Goal: Task Accomplishment & Management: Use online tool/utility

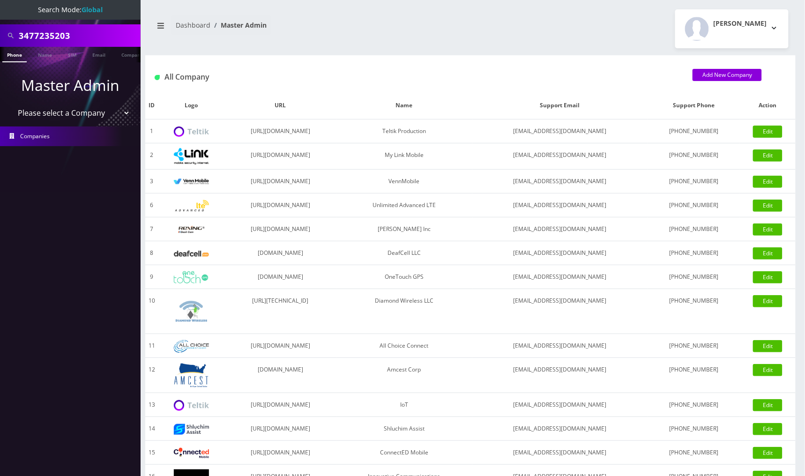
click at [92, 28] on input "3477235203" at bounding box center [79, 36] width 120 height 18
paste input "weitsz"
type input "weitsz"
click at [44, 55] on link "Name" at bounding box center [44, 54] width 23 height 15
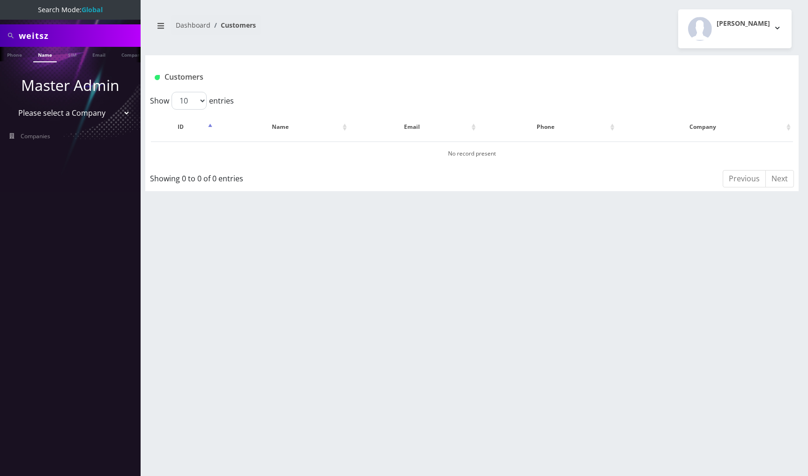
click at [51, 36] on input "weitsz" at bounding box center [79, 36] width 120 height 18
type input "weit"
drag, startPoint x: 51, startPoint y: 52, endPoint x: 80, endPoint y: 60, distance: 29.8
click at [51, 52] on link "Name" at bounding box center [44, 54] width 23 height 15
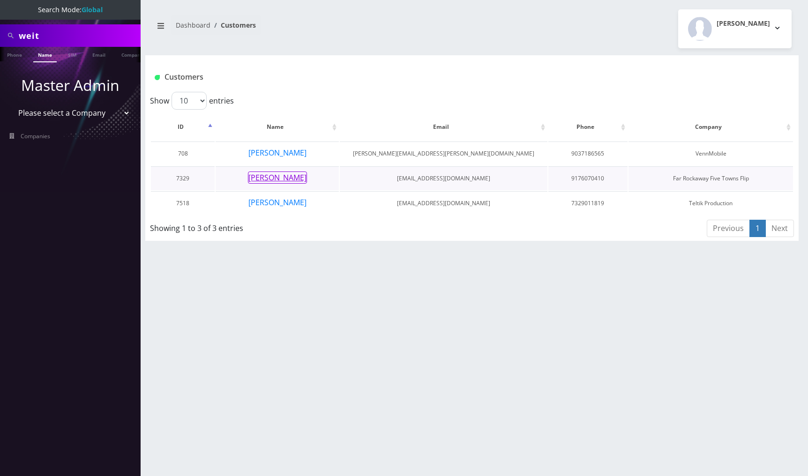
click at [283, 181] on button "Naftali Weitz" at bounding box center [277, 178] width 59 height 12
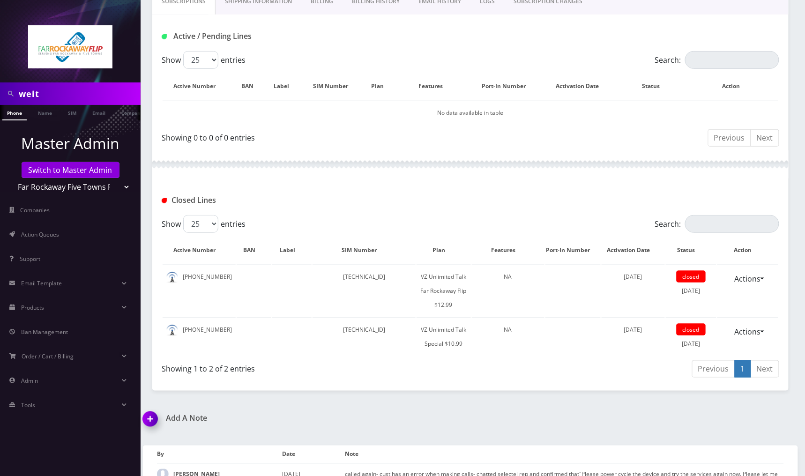
scroll to position [281, 0]
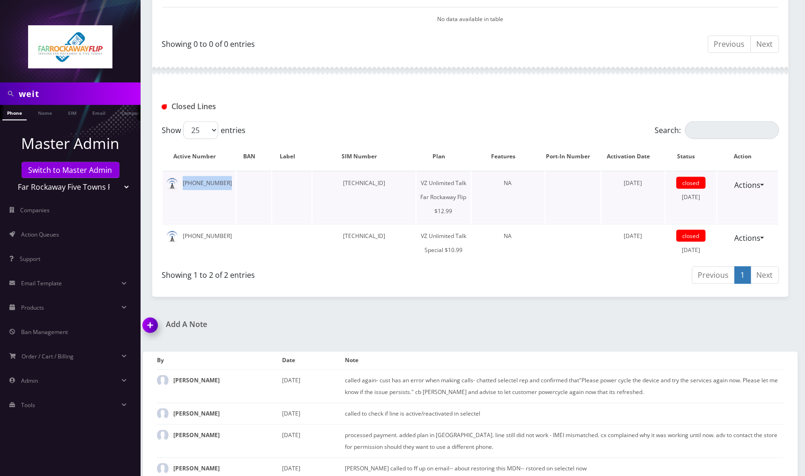
drag, startPoint x: 237, startPoint y: 184, endPoint x: 188, endPoint y: 181, distance: 49.3
click at [188, 181] on tr "516-565-7411 89148000010915992051 VZ Unlimited Talk Far Rockaway Flip $12.99 NA…" at bounding box center [471, 197] width 616 height 52
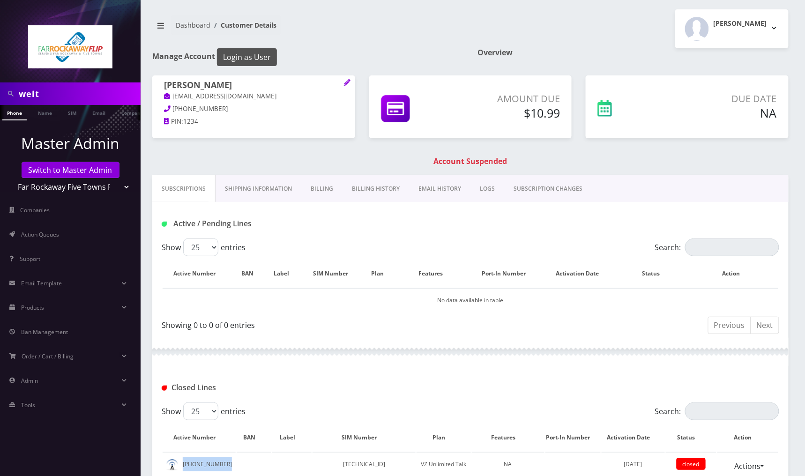
click at [241, 58] on button "Login as User" at bounding box center [247, 57] width 60 height 18
click at [249, 58] on button "Login as User" at bounding box center [247, 57] width 60 height 18
click at [379, 185] on link "Billing History" at bounding box center [376, 188] width 67 height 27
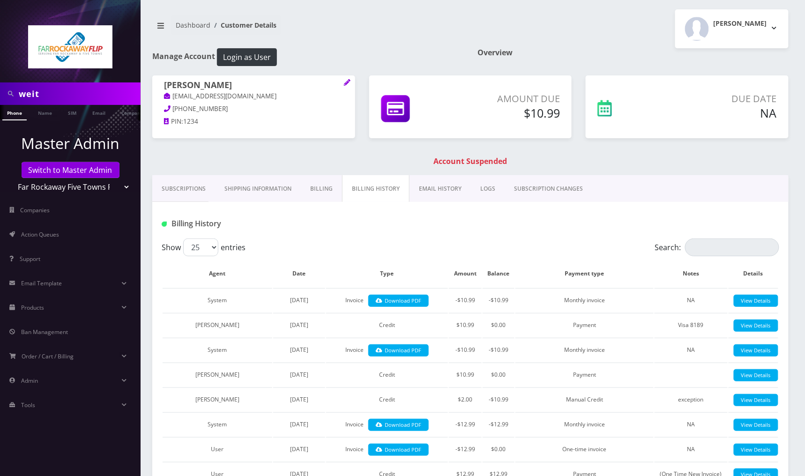
click at [318, 190] on link "Billing" at bounding box center [321, 188] width 41 height 27
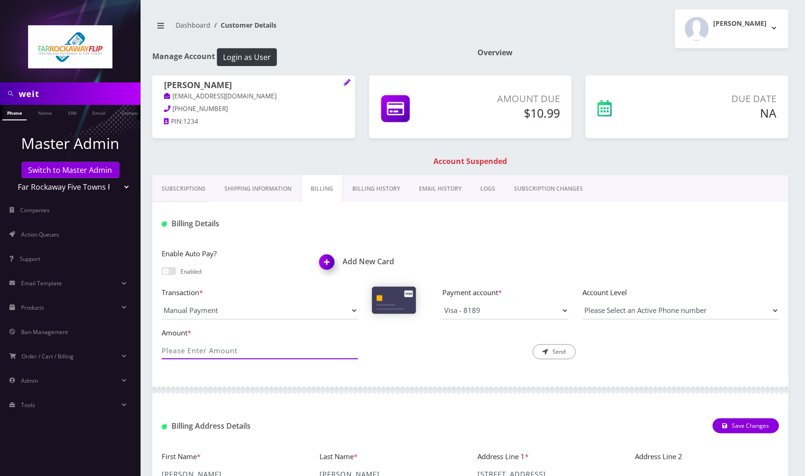
click at [233, 348] on input "Amount *" at bounding box center [260, 351] width 196 height 18
type input "10.99"
click at [562, 352] on button "Send" at bounding box center [554, 352] width 43 height 15
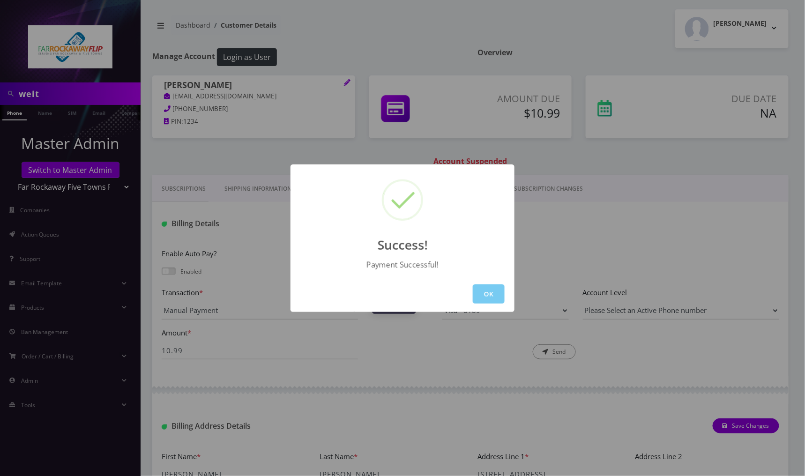
click at [495, 297] on button "OK" at bounding box center [489, 294] width 32 height 19
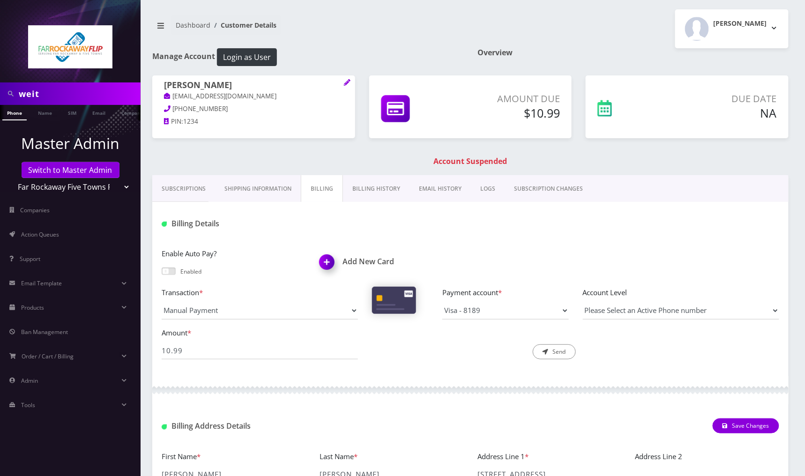
scroll to position [0, 5]
click at [38, 113] on link "Name" at bounding box center [40, 112] width 23 height 15
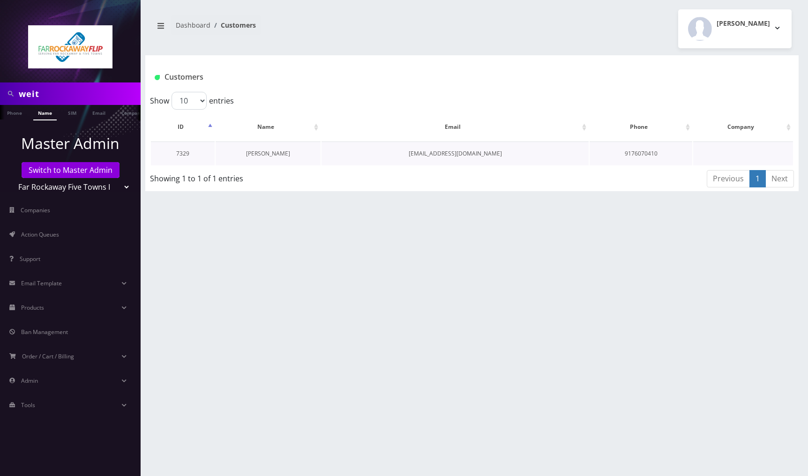
click at [267, 151] on link "[PERSON_NAME]" at bounding box center [268, 154] width 44 height 8
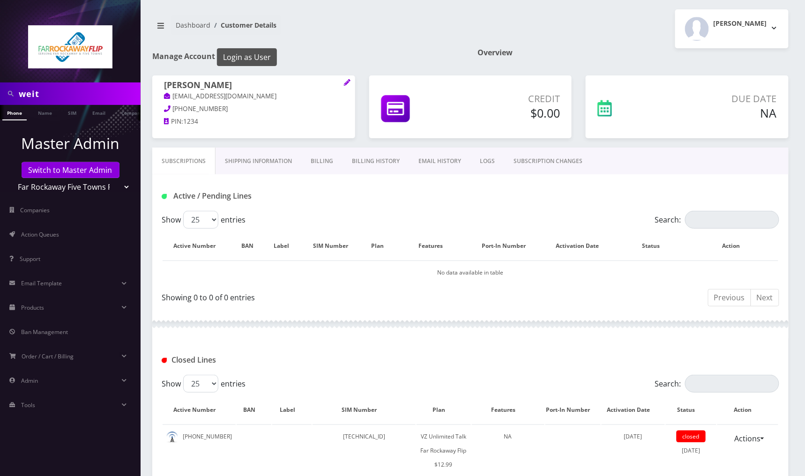
click at [243, 54] on button "Login as User" at bounding box center [247, 57] width 60 height 18
click at [325, 163] on link "Billing" at bounding box center [321, 161] width 41 height 27
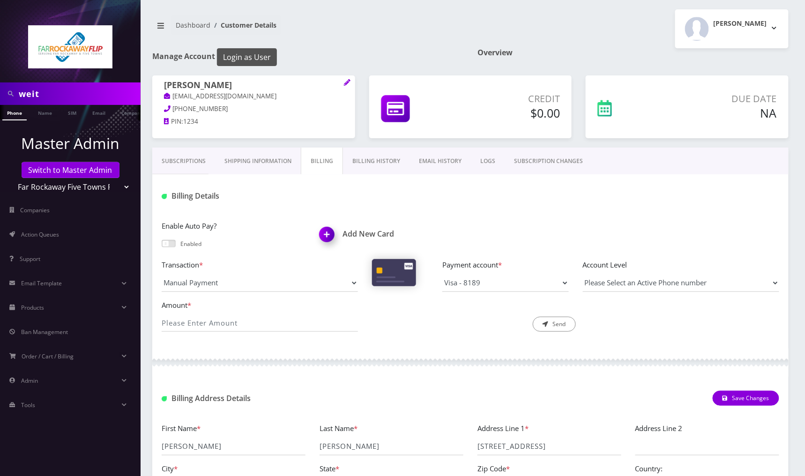
click at [240, 60] on button "Login as User" at bounding box center [247, 57] width 60 height 18
drag, startPoint x: 199, startPoint y: 156, endPoint x: 396, endPoint y: 181, distance: 198.6
click at [199, 156] on link "Subscriptions" at bounding box center [183, 161] width 63 height 27
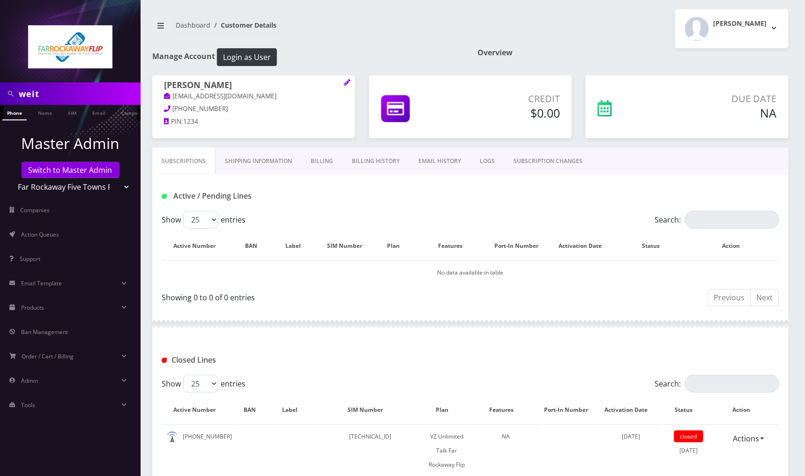
click at [327, 161] on link "Billing" at bounding box center [321, 161] width 41 height 27
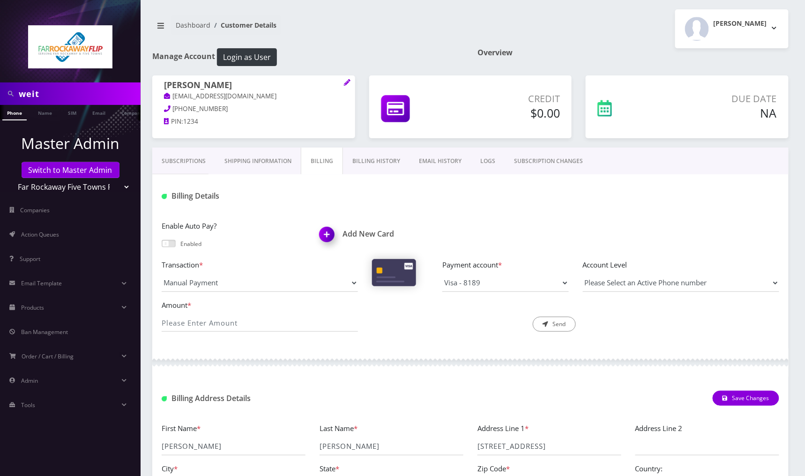
click at [194, 160] on link "Subscriptions" at bounding box center [183, 161] width 63 height 27
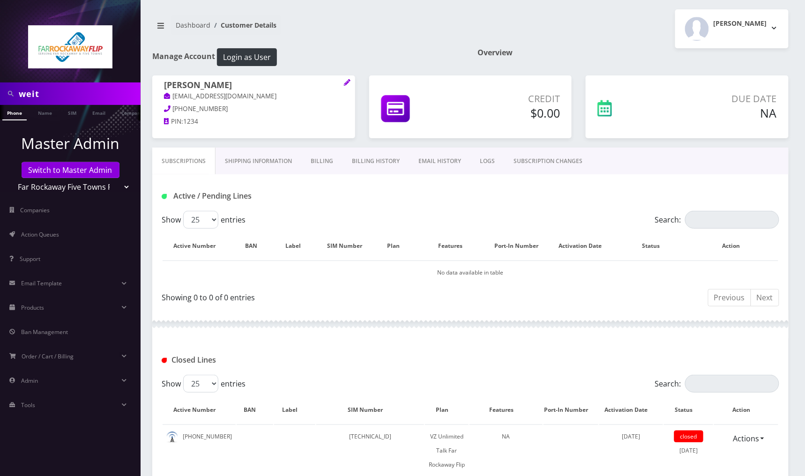
scroll to position [188, 0]
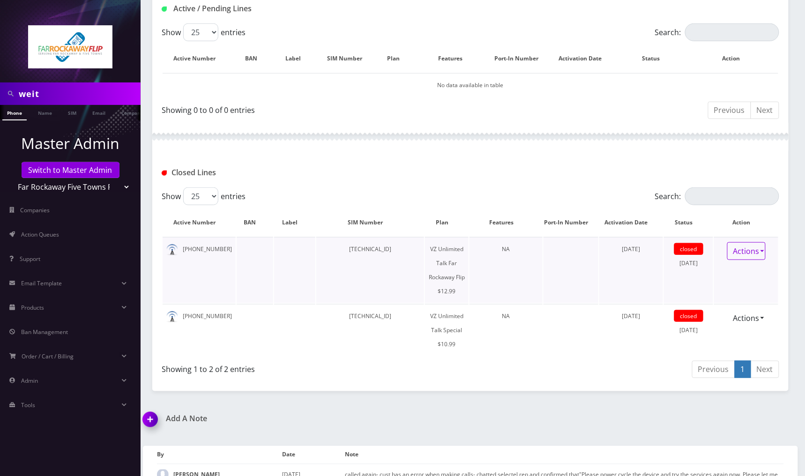
click at [760, 248] on link "Actions" at bounding box center [747, 251] width 38 height 18
click at [607, 170] on div "Closed Lines" at bounding box center [471, 172] width 632 height 15
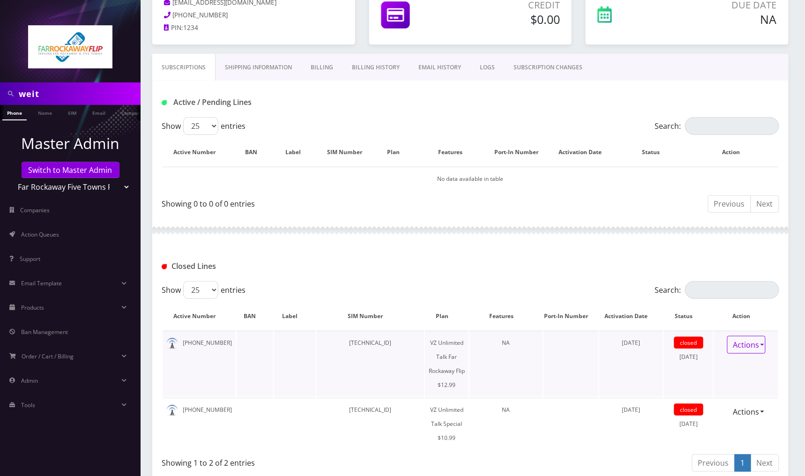
click at [758, 349] on link "Actions" at bounding box center [747, 345] width 38 height 18
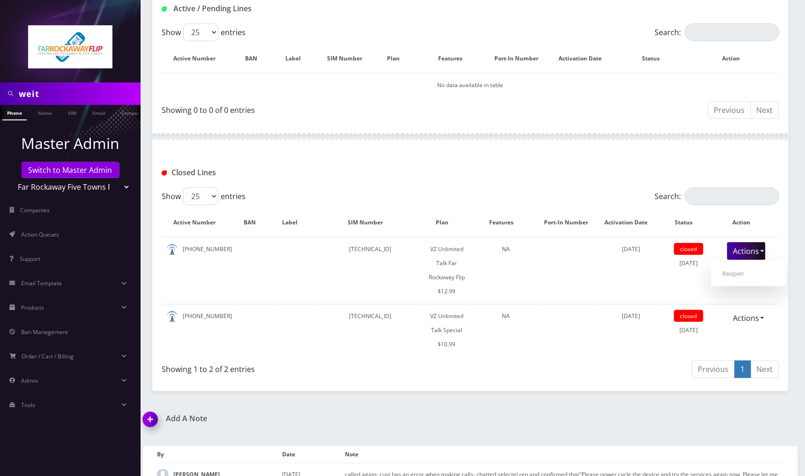
click at [559, 141] on div at bounding box center [470, 137] width 637 height 28
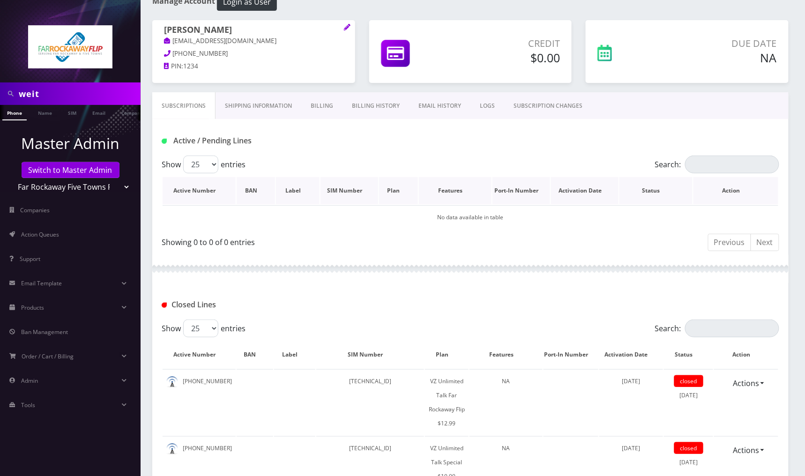
scroll to position [149, 0]
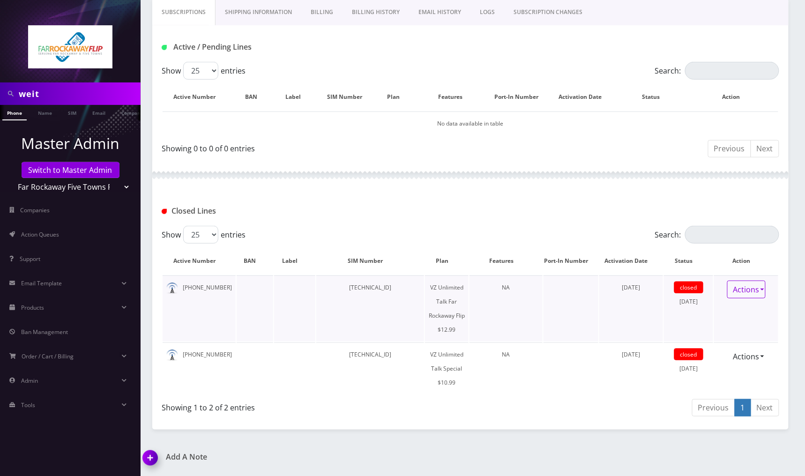
click at [744, 289] on link "Actions" at bounding box center [747, 290] width 38 height 18
click at [749, 313] on link "Reopen" at bounding box center [749, 310] width 75 height 14
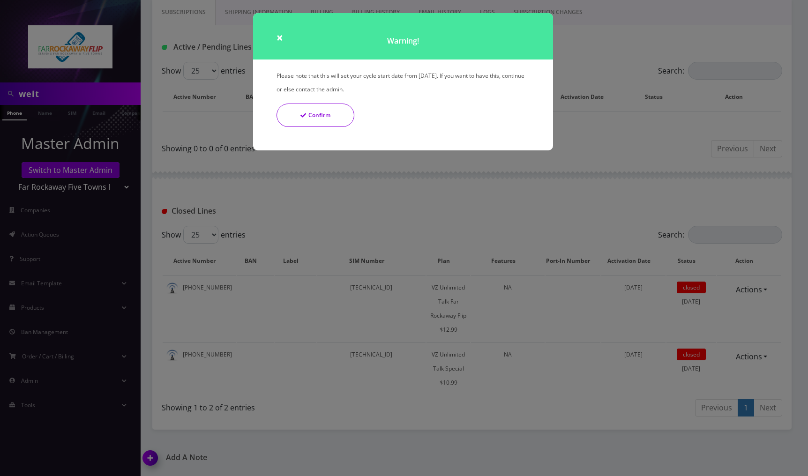
click at [323, 118] on button "Confirm" at bounding box center [316, 115] width 78 height 23
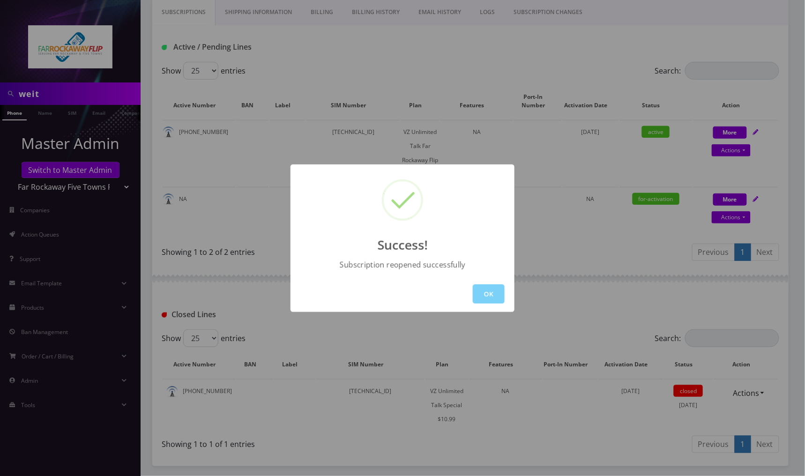
click at [489, 284] on div "OK" at bounding box center [403, 294] width 224 height 36
click at [492, 294] on button "OK" at bounding box center [489, 294] width 32 height 19
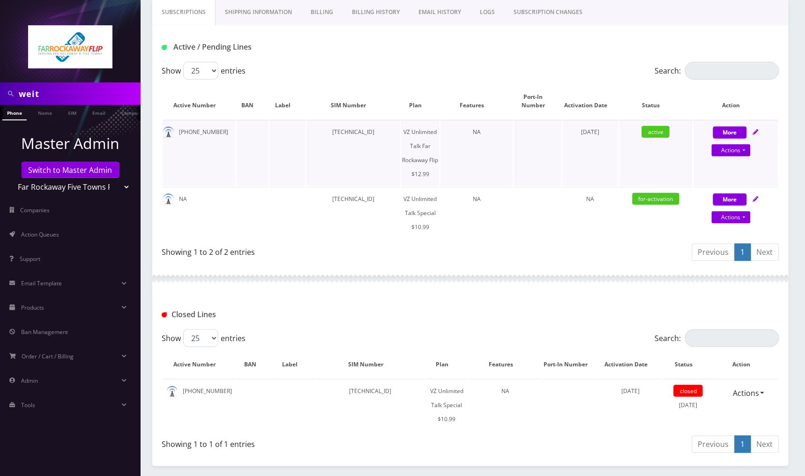
click at [758, 131] on icon at bounding box center [756, 132] width 6 height 6
click at [748, 148] on link "Actions" at bounding box center [731, 150] width 39 height 12
click at [743, 171] on link "Close" at bounding box center [743, 168] width 85 height 14
type input "10/09/2025"
click at [747, 172] on link "Confirm" at bounding box center [736, 173] width 61 height 11
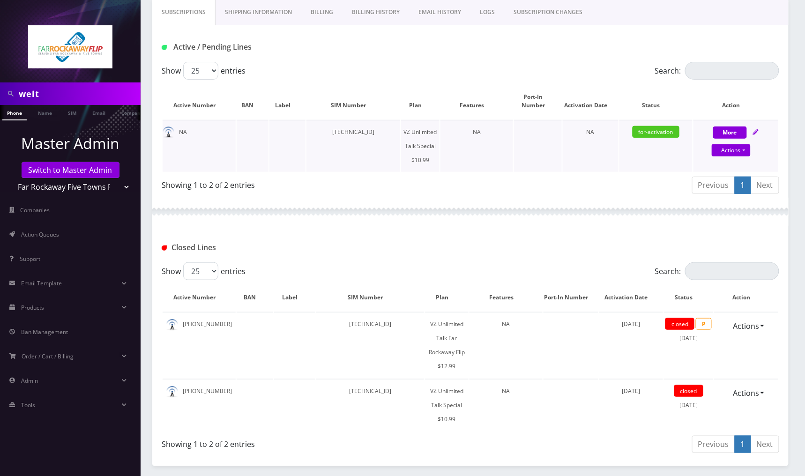
drag, startPoint x: 759, startPoint y: 129, endPoint x: 754, endPoint y: 133, distance: 6.0
click at [759, 129] on icon at bounding box center [756, 132] width 6 height 6
click at [727, 150] on link "Actions" at bounding box center [731, 150] width 39 height 12
click at [651, 183] on div "Previous 1 Next" at bounding box center [629, 187] width 302 height 22
click at [724, 130] on button "More" at bounding box center [731, 133] width 34 height 12
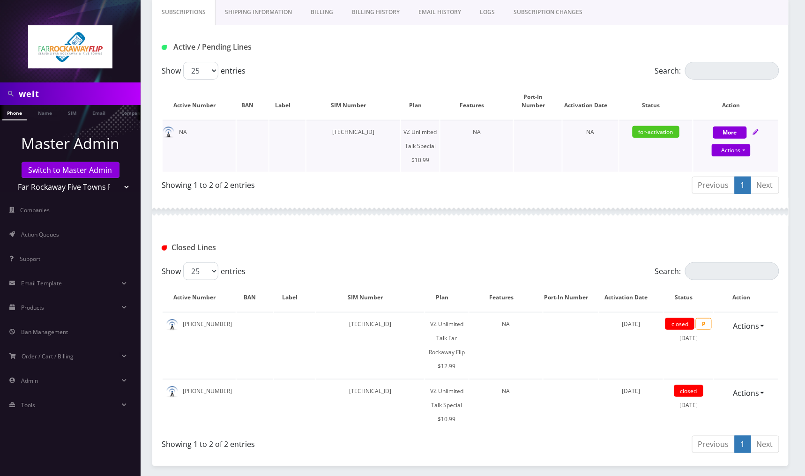
click at [756, 131] on icon at bounding box center [756, 132] width 6 height 6
click at [760, 132] on div "More Actions Suspend Close Get Usage Swap Sim Confirm" at bounding box center [736, 139] width 85 height 28
click at [757, 132] on icon at bounding box center [756, 132] width 6 height 6
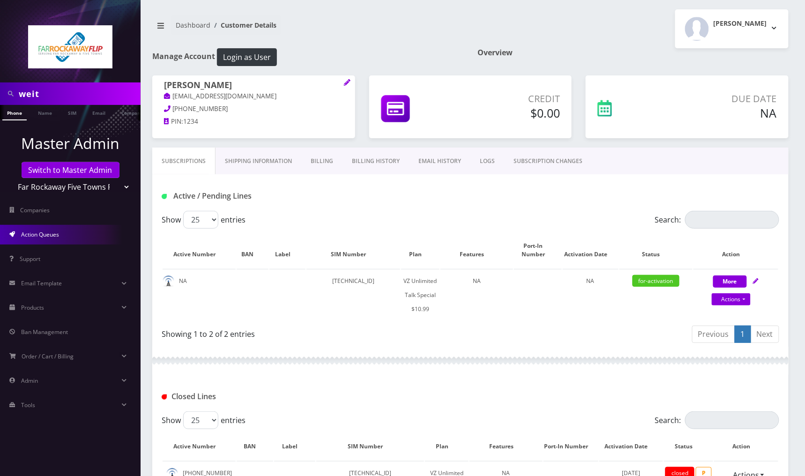
click at [67, 230] on link "Action Queues" at bounding box center [70, 235] width 141 height 20
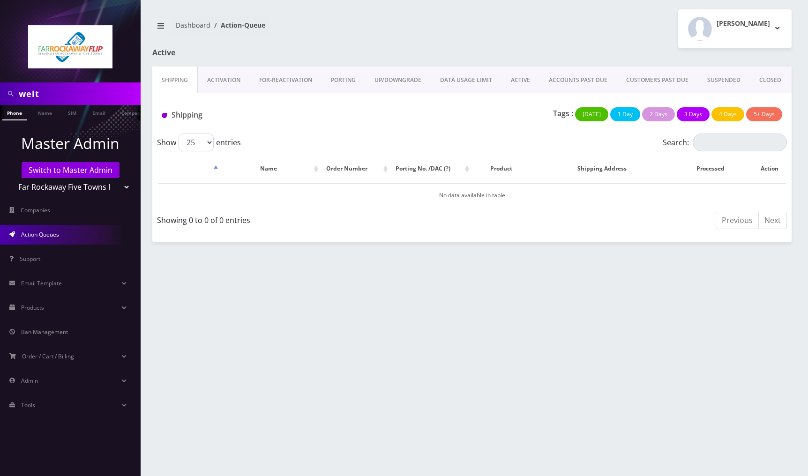
drag, startPoint x: 225, startPoint y: 84, endPoint x: 269, endPoint y: 98, distance: 46.4
click at [226, 84] on link "Activation" at bounding box center [224, 80] width 52 height 27
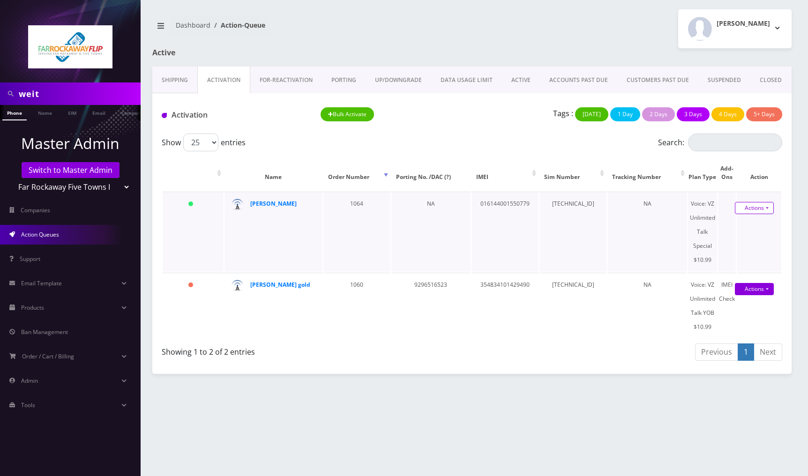
click at [752, 208] on link "Actions" at bounding box center [754, 208] width 39 height 12
click at [744, 229] on link "Activate" at bounding box center [748, 225] width 75 height 14
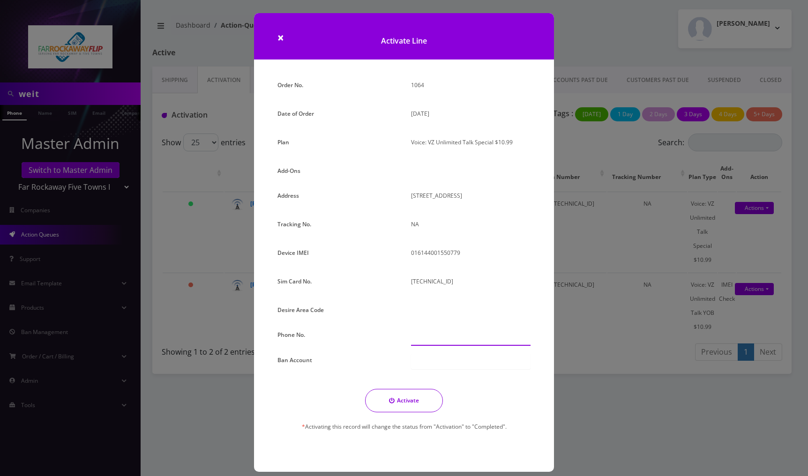
click at [436, 339] on input "text" at bounding box center [471, 337] width 120 height 18
paste input "[PHONE_NUMBER]"
type input "[PHONE_NUMBER]"
click at [407, 405] on button "Activate" at bounding box center [404, 400] width 78 height 23
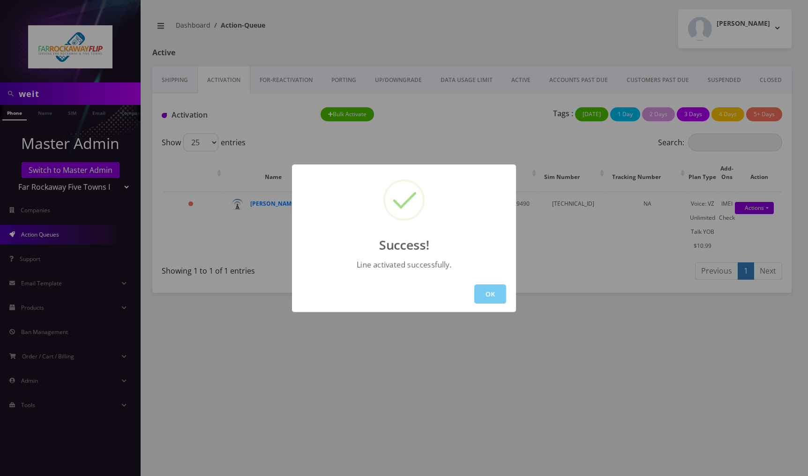
click at [493, 296] on button "OK" at bounding box center [490, 294] width 32 height 19
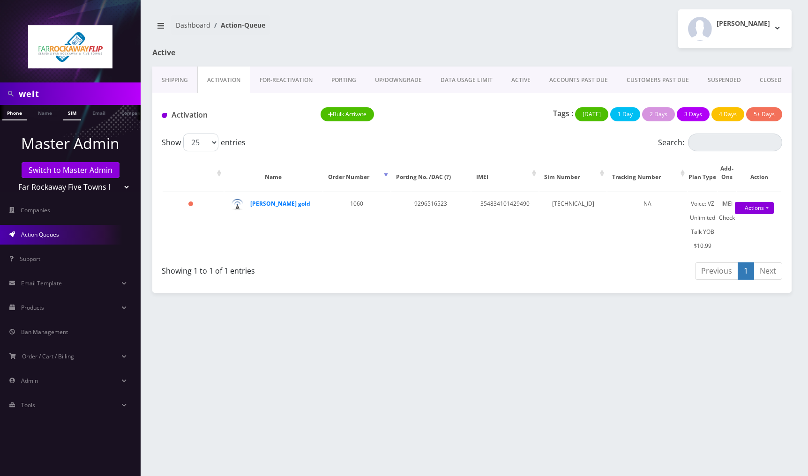
scroll to position [0, 5]
click at [43, 110] on link "Name" at bounding box center [40, 112] width 23 height 15
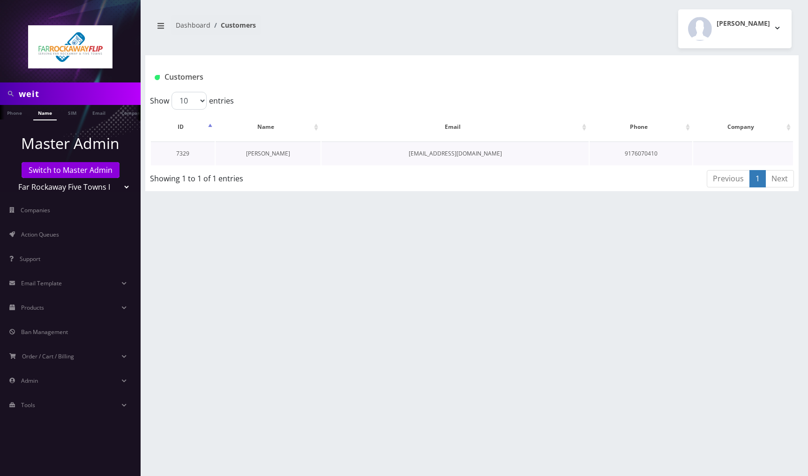
click at [275, 157] on link "[PERSON_NAME]" at bounding box center [268, 154] width 44 height 8
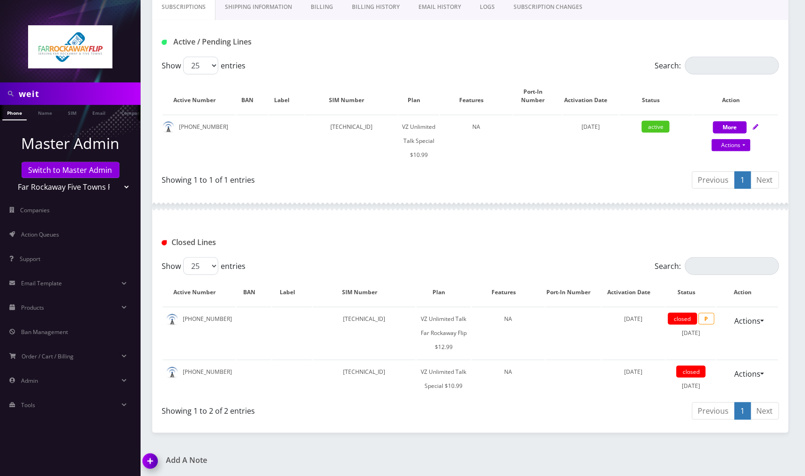
scroll to position [60, 0]
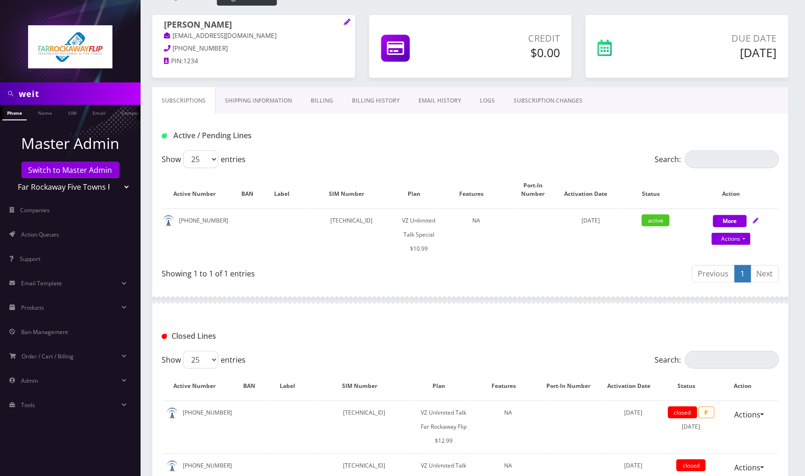
click at [319, 103] on link "Billing" at bounding box center [321, 100] width 41 height 27
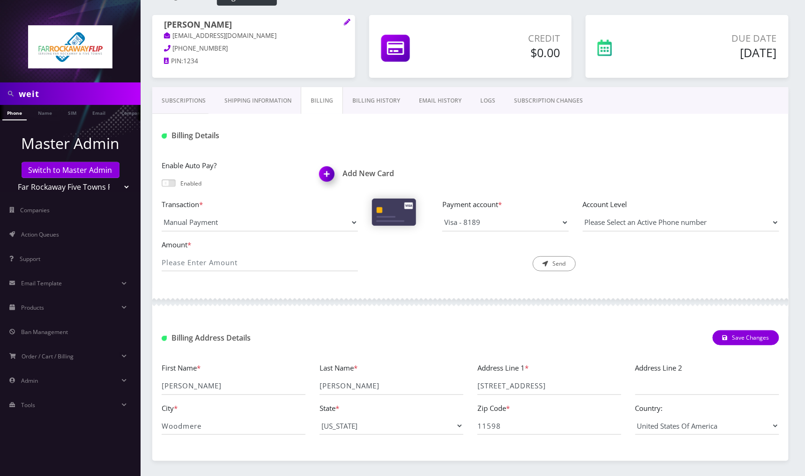
scroll to position [0, 5]
drag, startPoint x: 176, startPoint y: 101, endPoint x: 362, endPoint y: 149, distance: 191.8
click at [176, 100] on link "Subscriptions" at bounding box center [183, 100] width 63 height 27
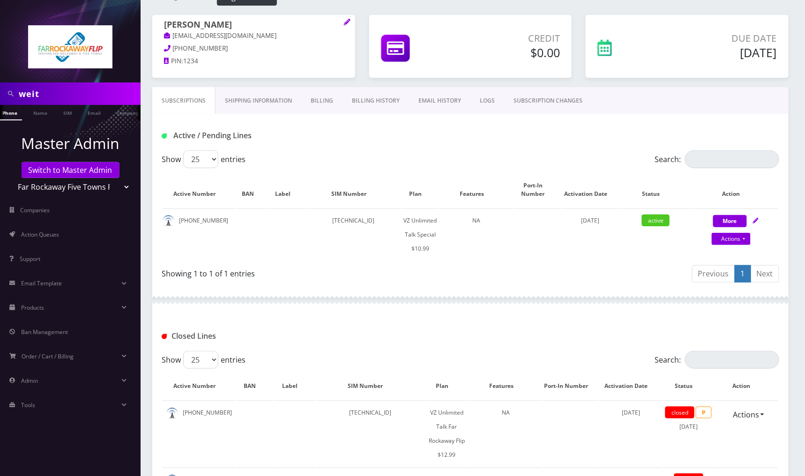
click at [322, 101] on link "Billing" at bounding box center [321, 100] width 41 height 27
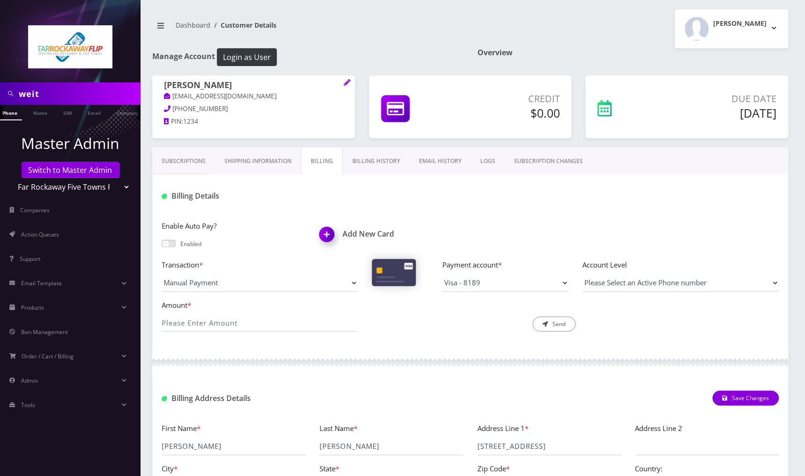
click at [188, 159] on link "Subscriptions" at bounding box center [183, 161] width 63 height 27
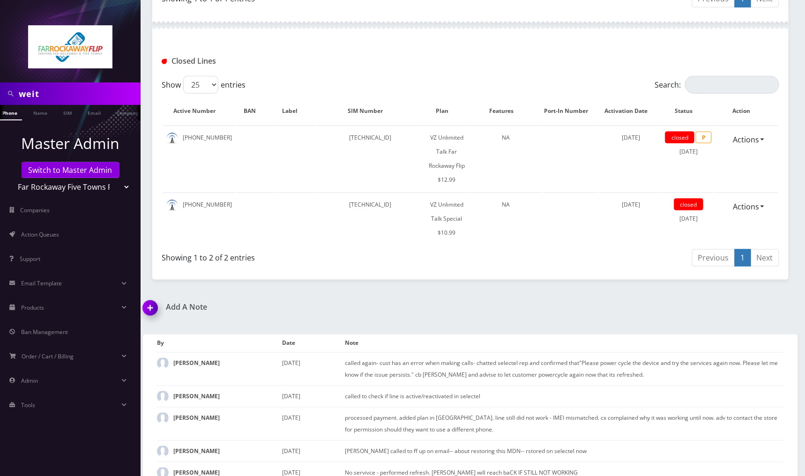
scroll to position [354, 0]
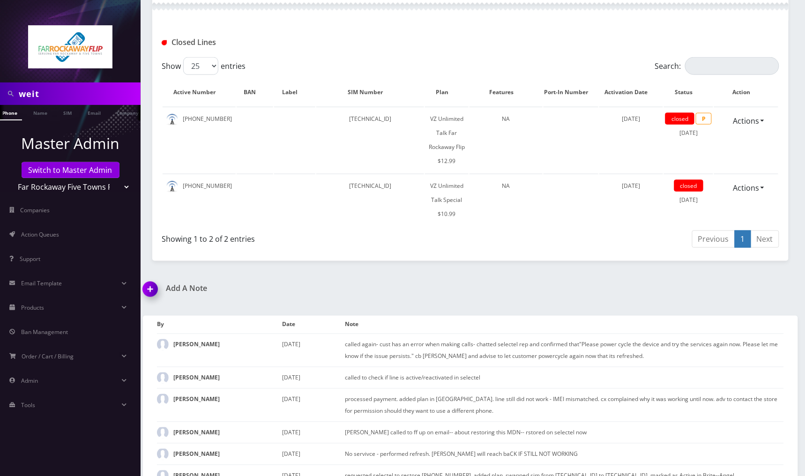
click at [150, 285] on img at bounding box center [152, 293] width 28 height 28
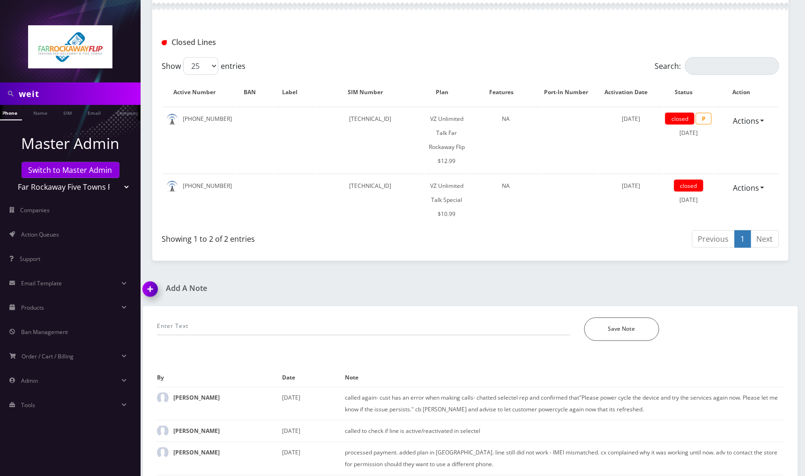
scroll to position [427, 0]
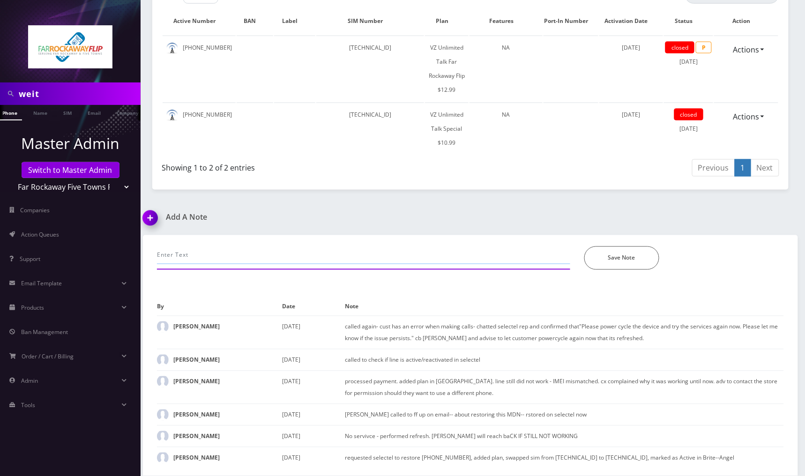
click at [235, 259] on input "text" at bounding box center [364, 256] width 414 height 18
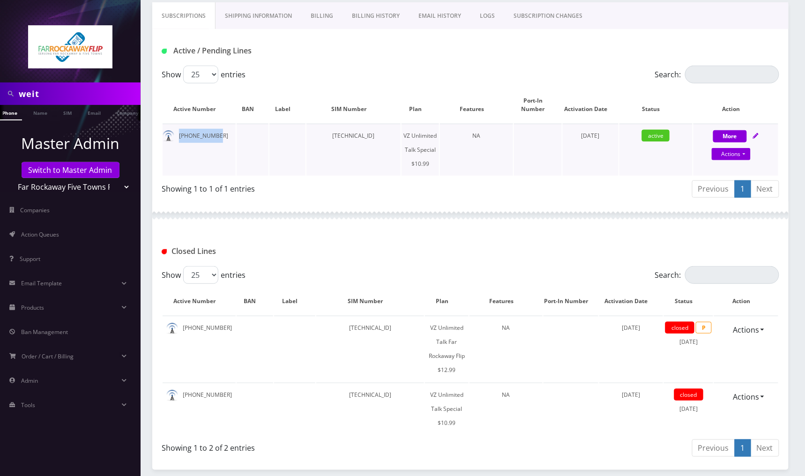
drag, startPoint x: 216, startPoint y: 136, endPoint x: 177, endPoint y: 136, distance: 38.9
click at [177, 136] on td "516-565-7411" at bounding box center [199, 150] width 73 height 52
copy td "516-565-7411"
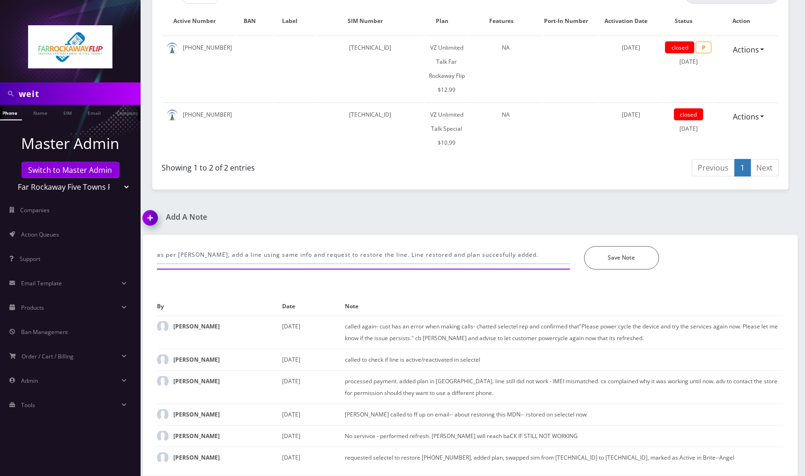
click at [516, 253] on input "as per Tzvi, add a line using same info and request to restore the line. Line r…" at bounding box center [364, 256] width 414 height 18
paste input "516-565-7411"
type input "as per Tzvi, add a line using same info and request to restore the line. Line r…"
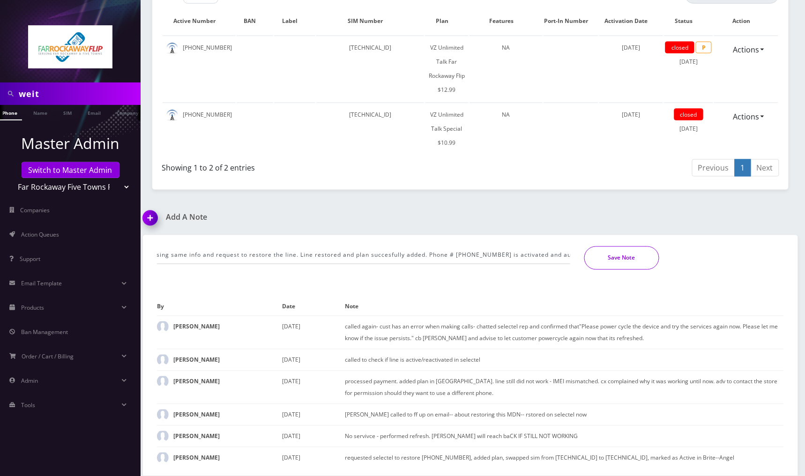
click at [624, 256] on button "Save Note" at bounding box center [622, 258] width 75 height 23
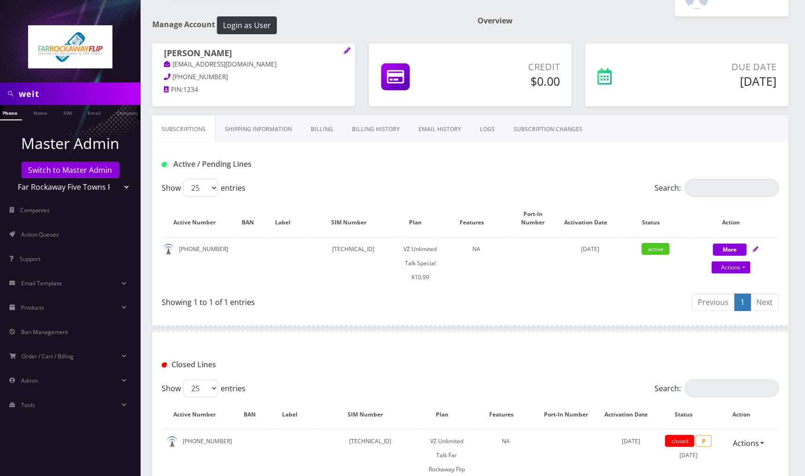
scroll to position [126, 0]
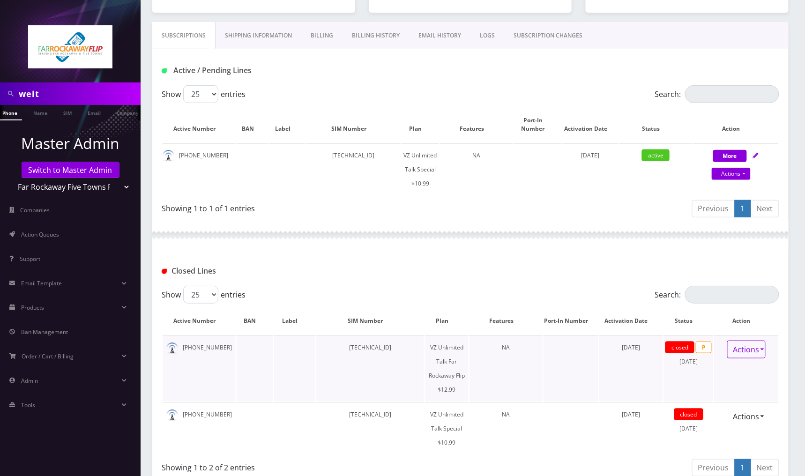
click at [762, 353] on link "Actions" at bounding box center [747, 350] width 38 height 18
click at [527, 277] on div "Closed Lines" at bounding box center [471, 270] width 632 height 15
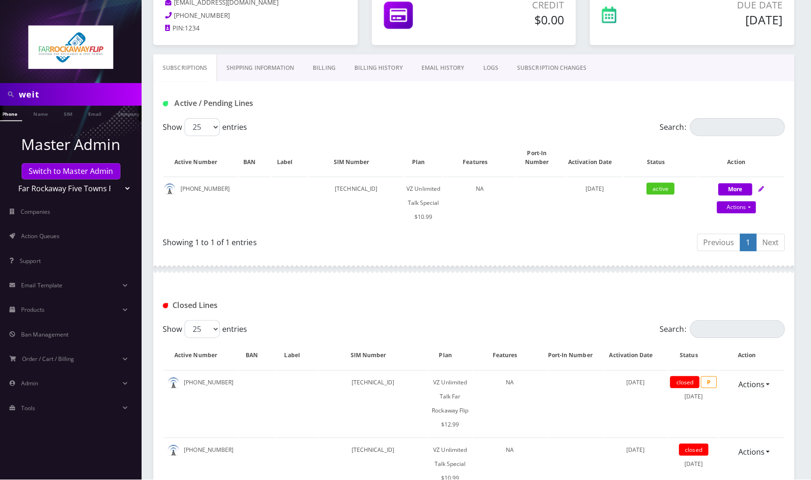
scroll to position [188, 0]
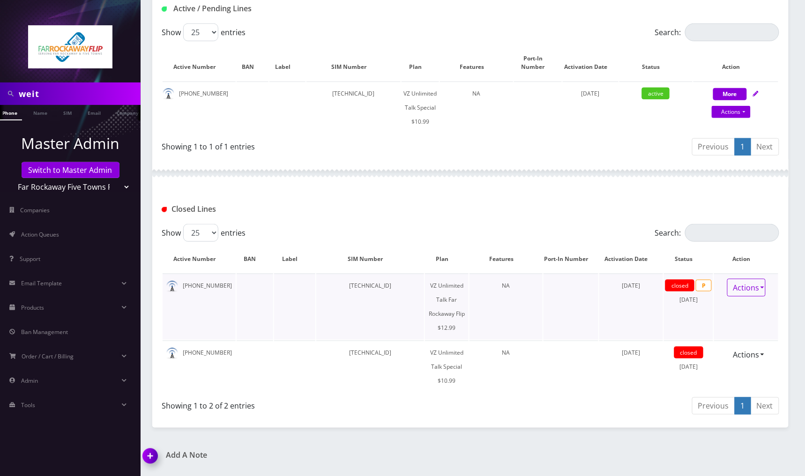
drag, startPoint x: 762, startPoint y: 287, endPoint x: 779, endPoint y: 285, distance: 17.0
click at [762, 287] on link "Actions" at bounding box center [747, 288] width 38 height 18
click at [792, 264] on div "Subscriptions Shipping Information Billing Billing History EMAIL HISTORY LOGS S…" at bounding box center [470, 194] width 651 height 468
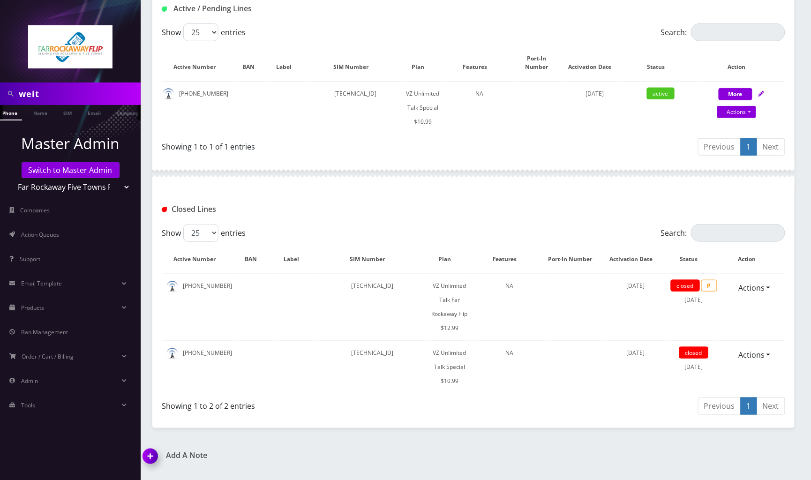
scroll to position [0, 0]
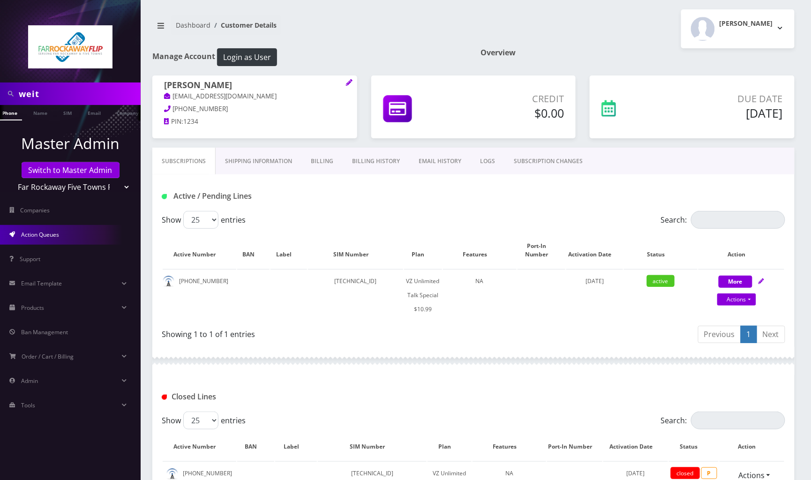
click at [56, 232] on span "Action Queues" at bounding box center [40, 235] width 38 height 8
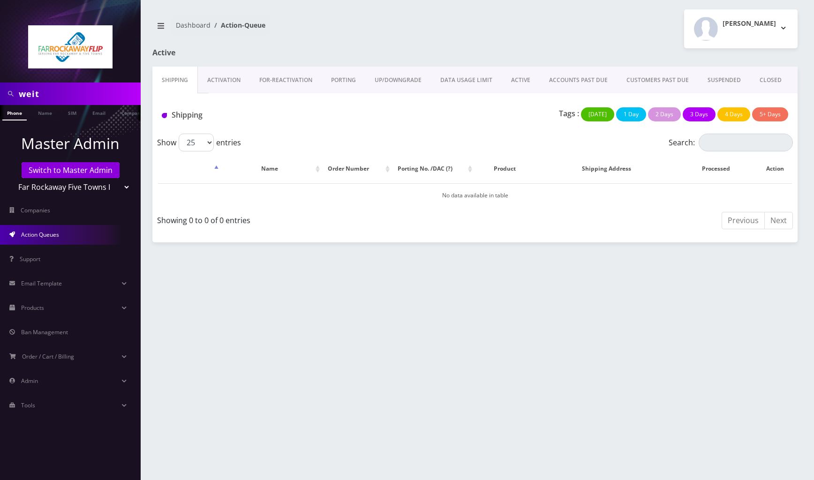
click at [231, 79] on link "Activation" at bounding box center [224, 80] width 52 height 27
